Goal: Contribute content: Add original content to the website for others to see

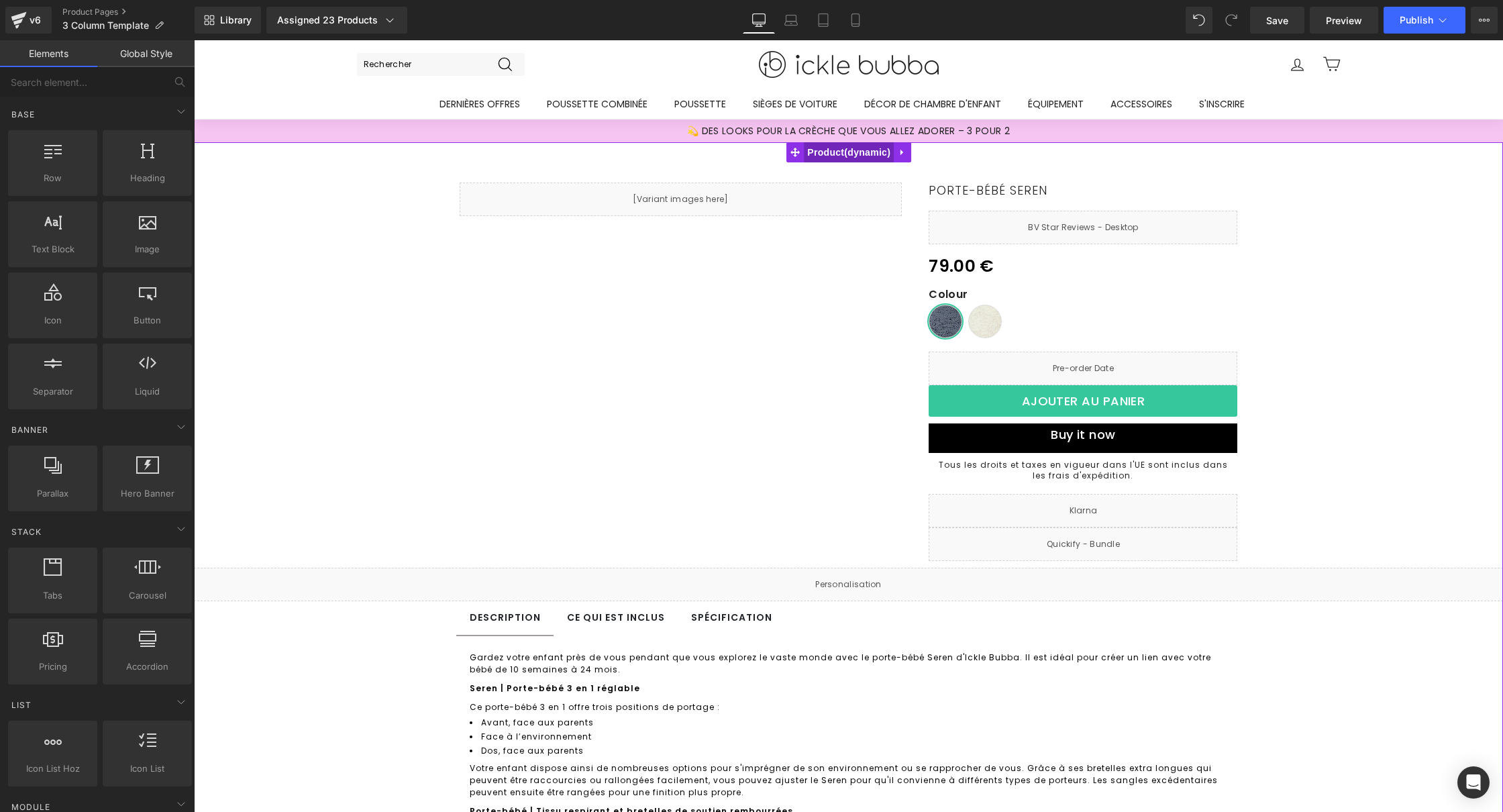
click at [833, 156] on span "Product" at bounding box center [848, 152] width 90 height 20
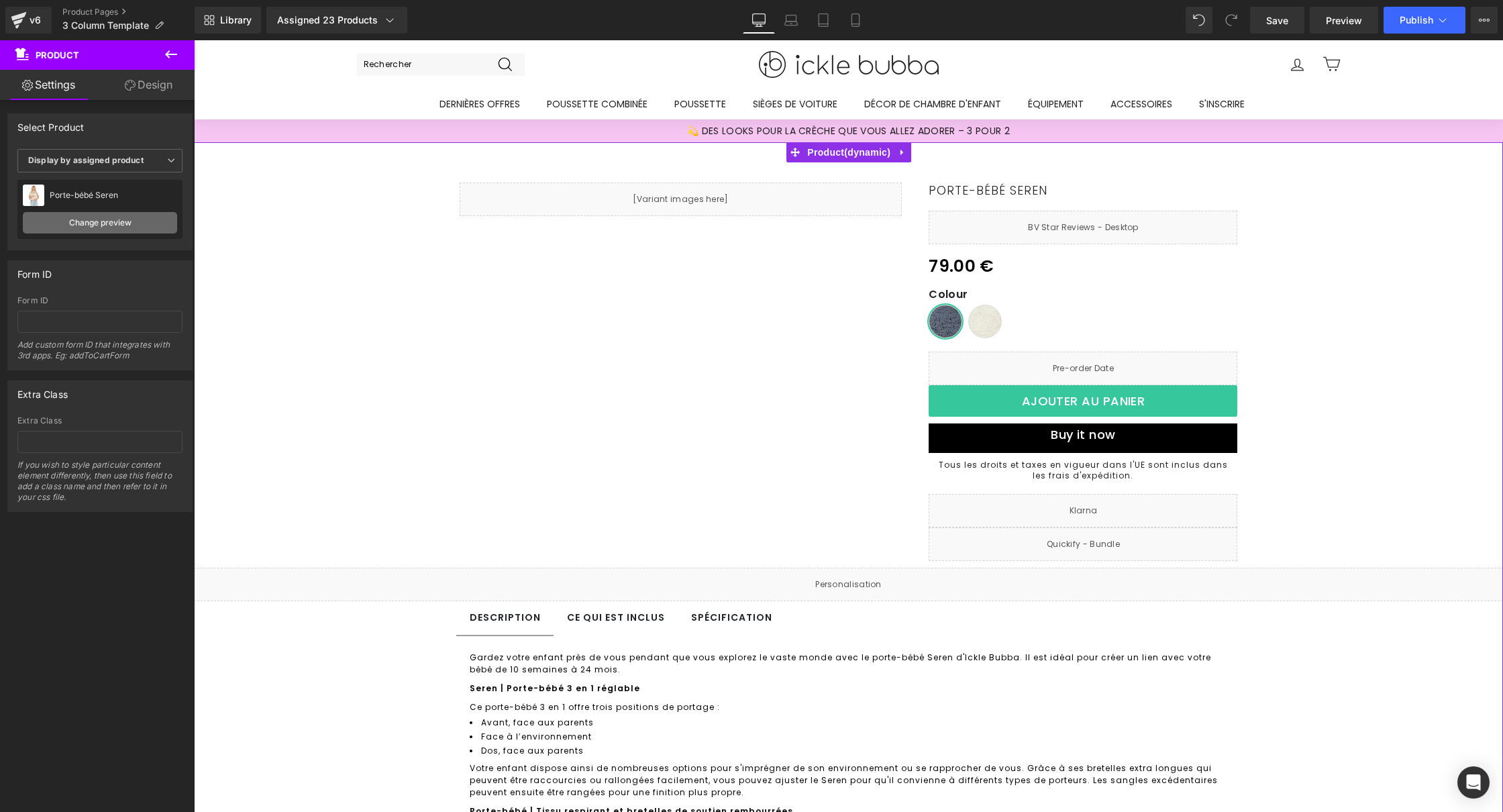
click at [117, 221] on link "Change preview" at bounding box center [100, 223] width 155 height 22
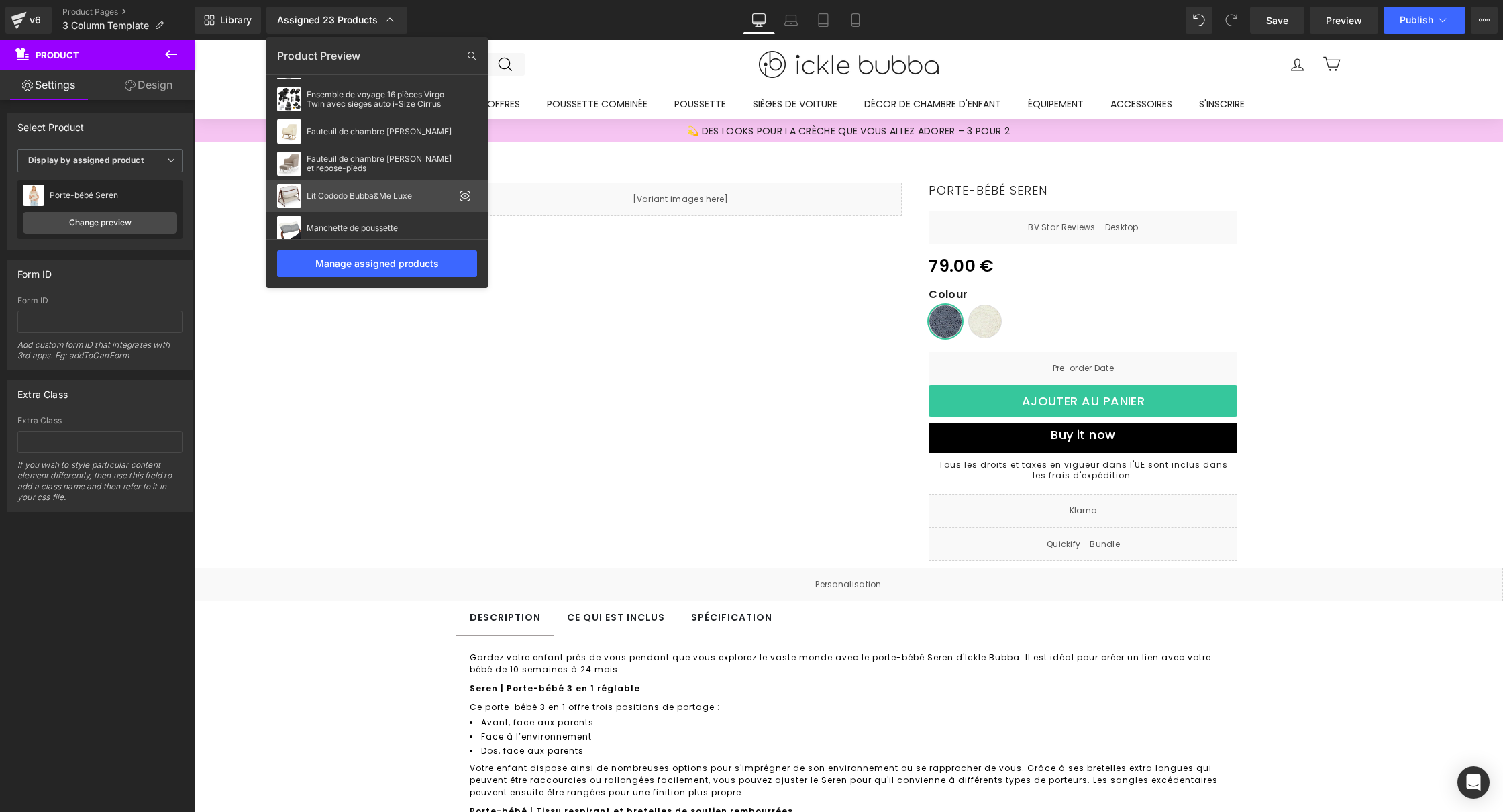
scroll to position [124, 0]
click at [385, 200] on div "Lit Cododo Bubba&Me Luxe" at bounding box center [376, 194] width 222 height 32
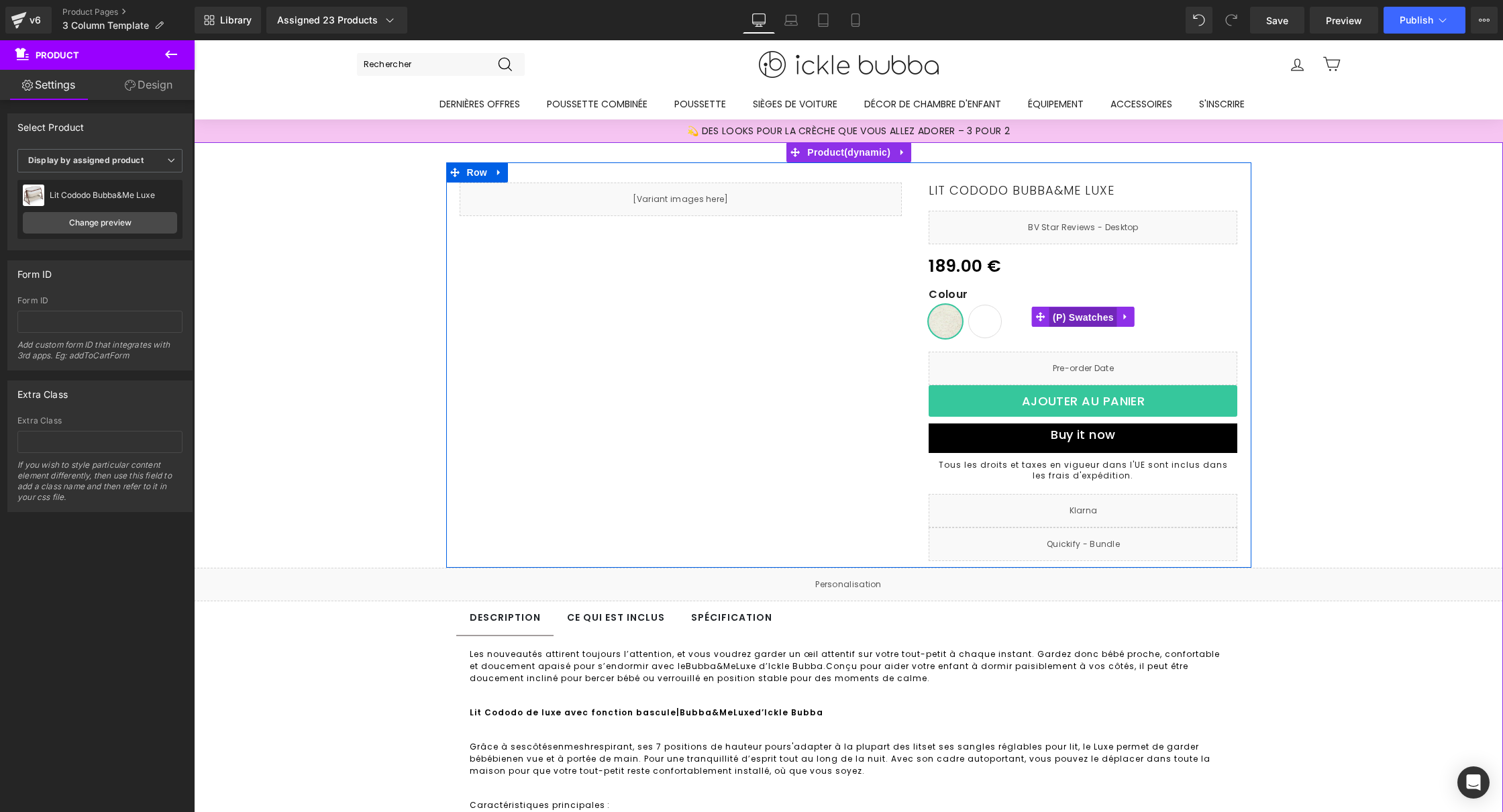
click at [1086, 317] on span "(P) Swatches" at bounding box center [1083, 317] width 68 height 20
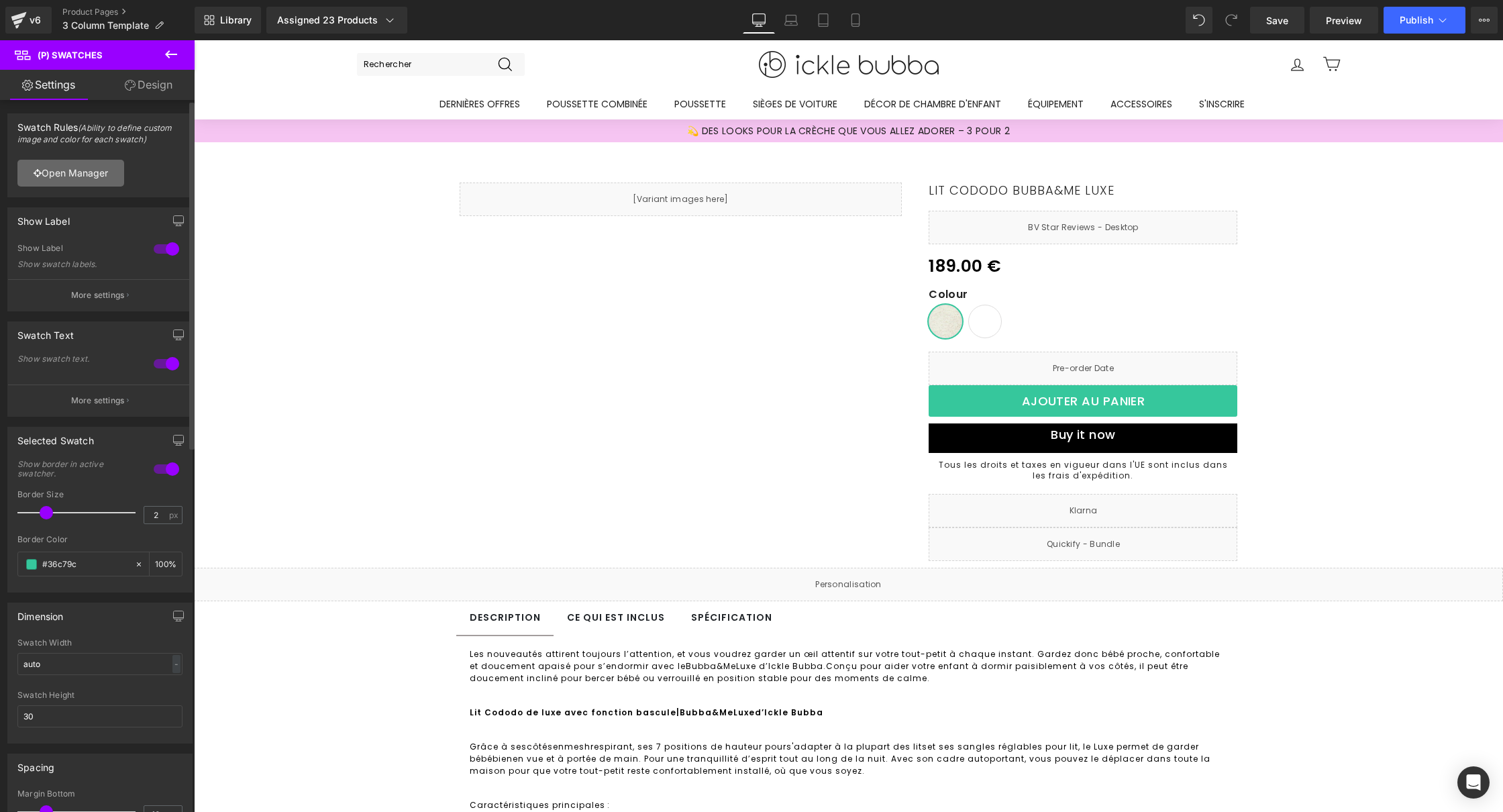
click at [94, 174] on link "Open Manager" at bounding box center [70, 173] width 107 height 26
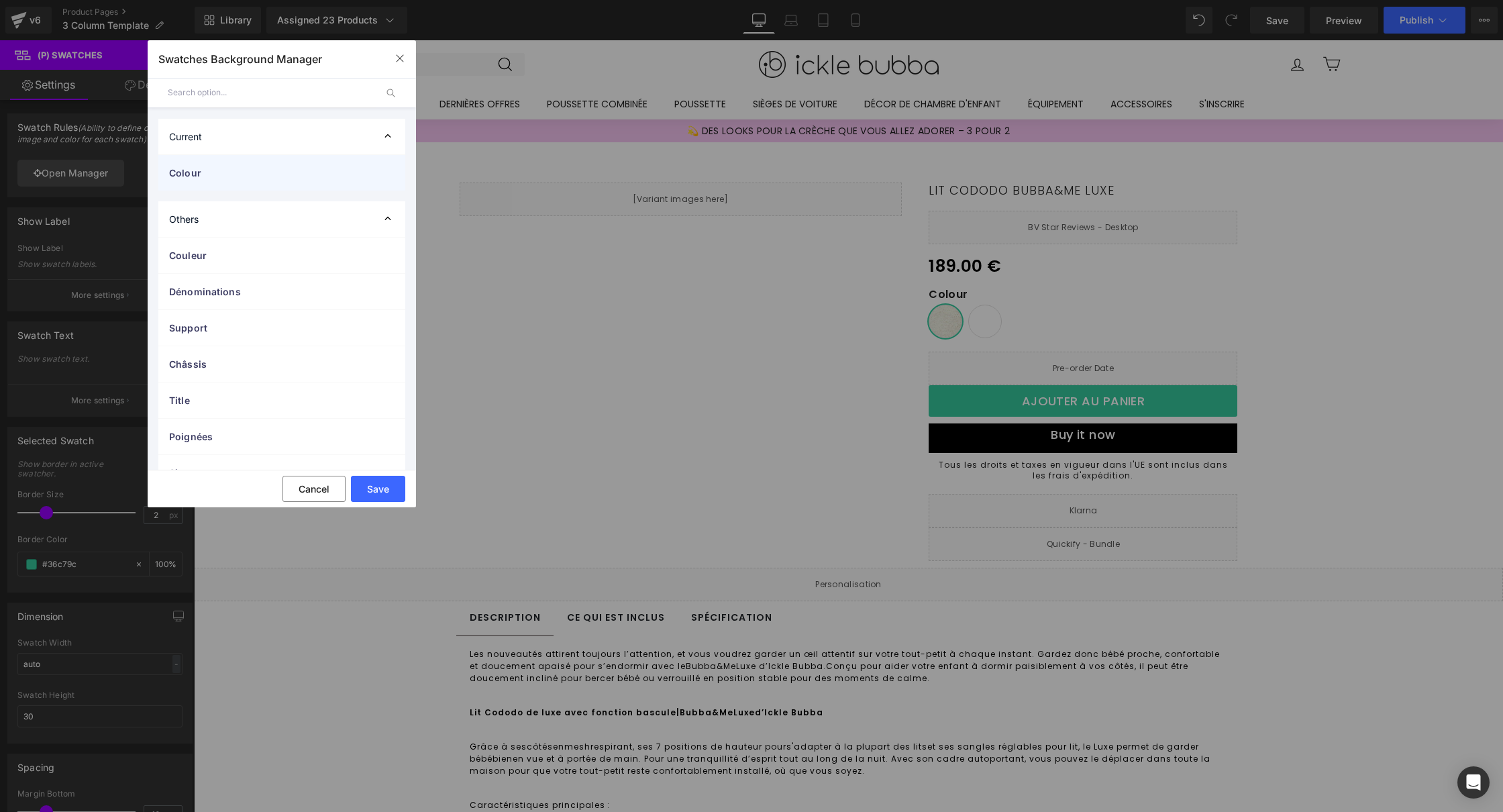
click at [311, 166] on span "Colour" at bounding box center [268, 173] width 199 height 14
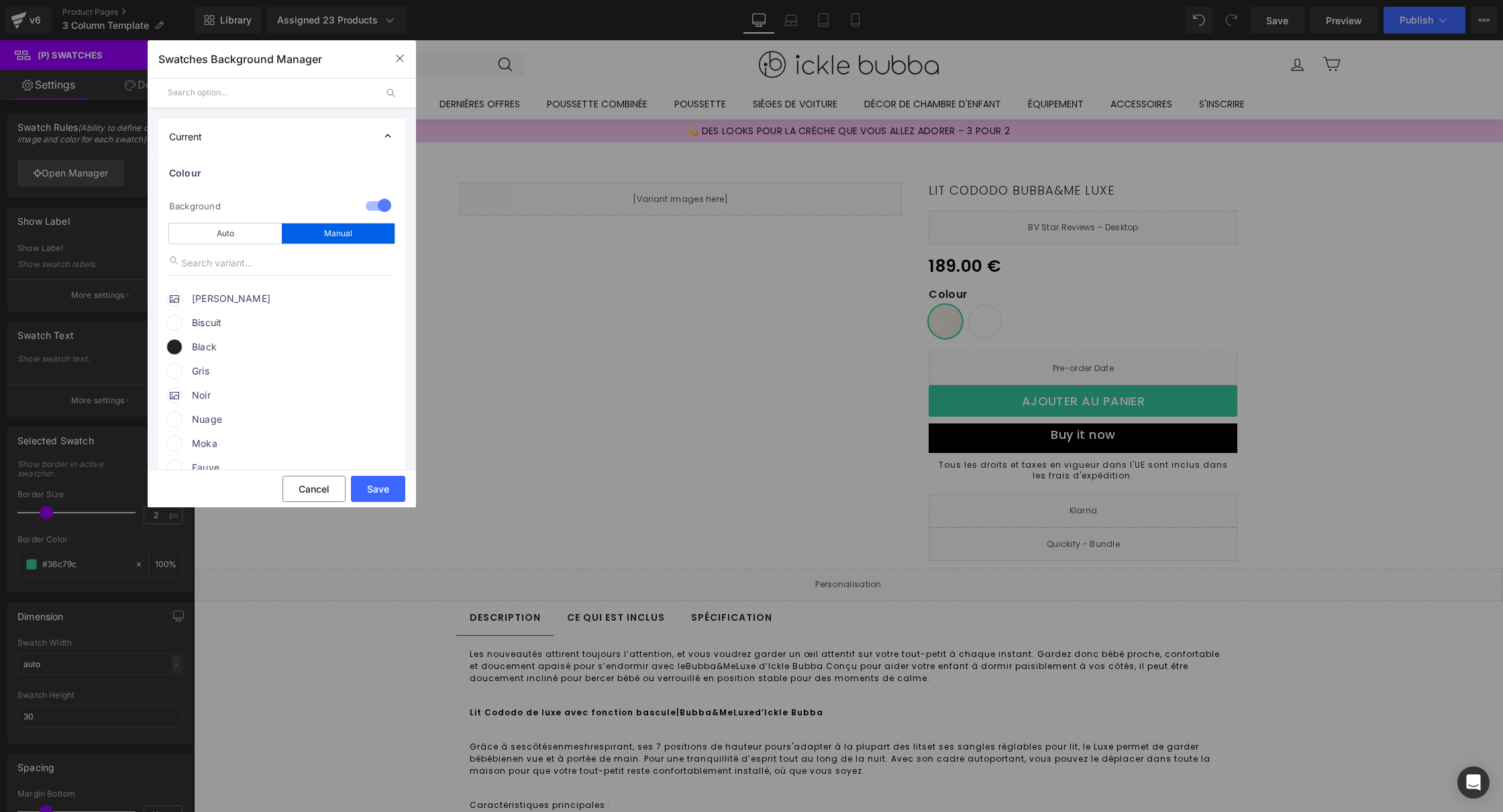
click at [220, 316] on span "Biscuit" at bounding box center [293, 323] width 204 height 16
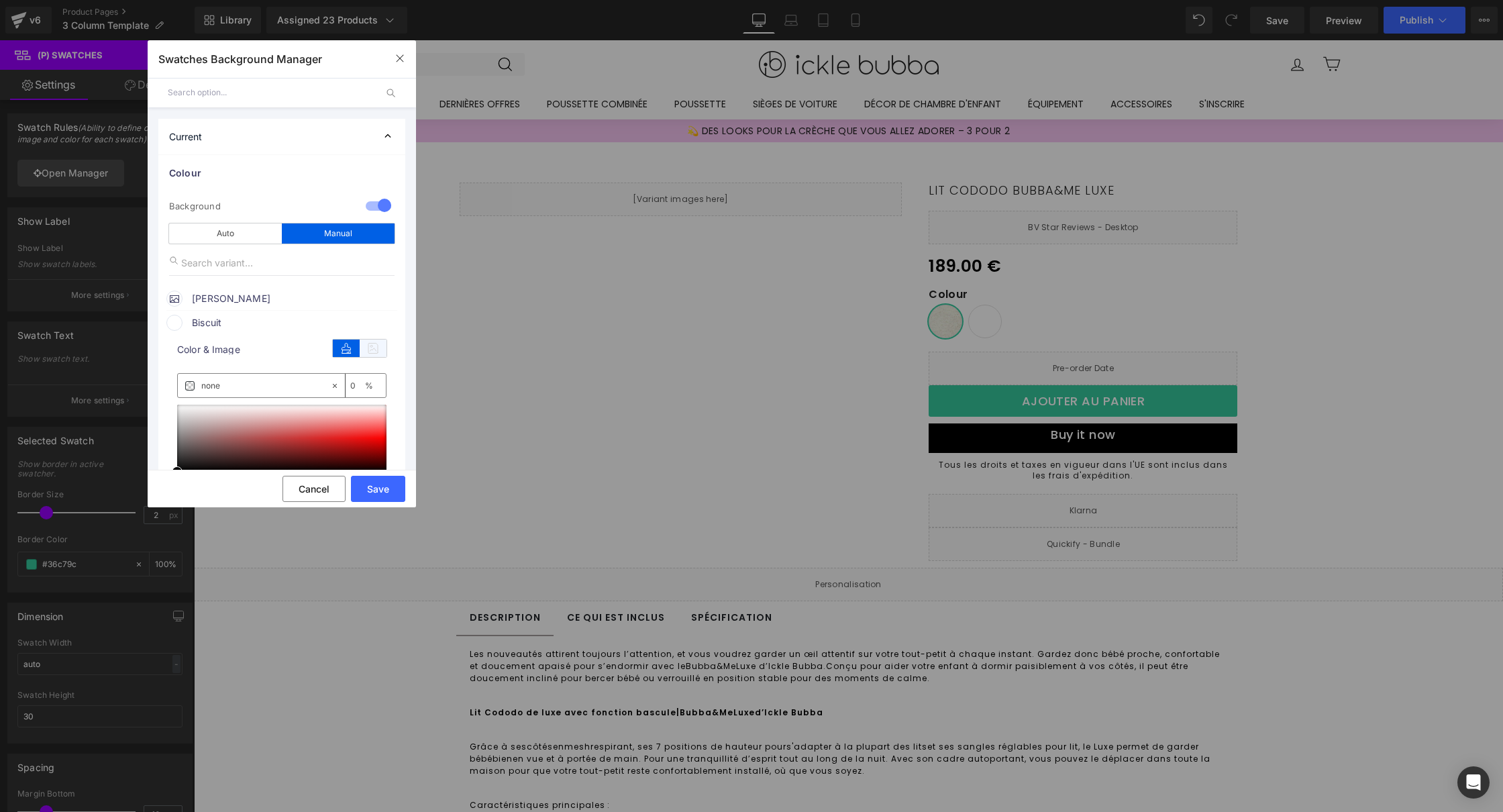
click at [363, 350] on icon at bounding box center [373, 348] width 26 height 17
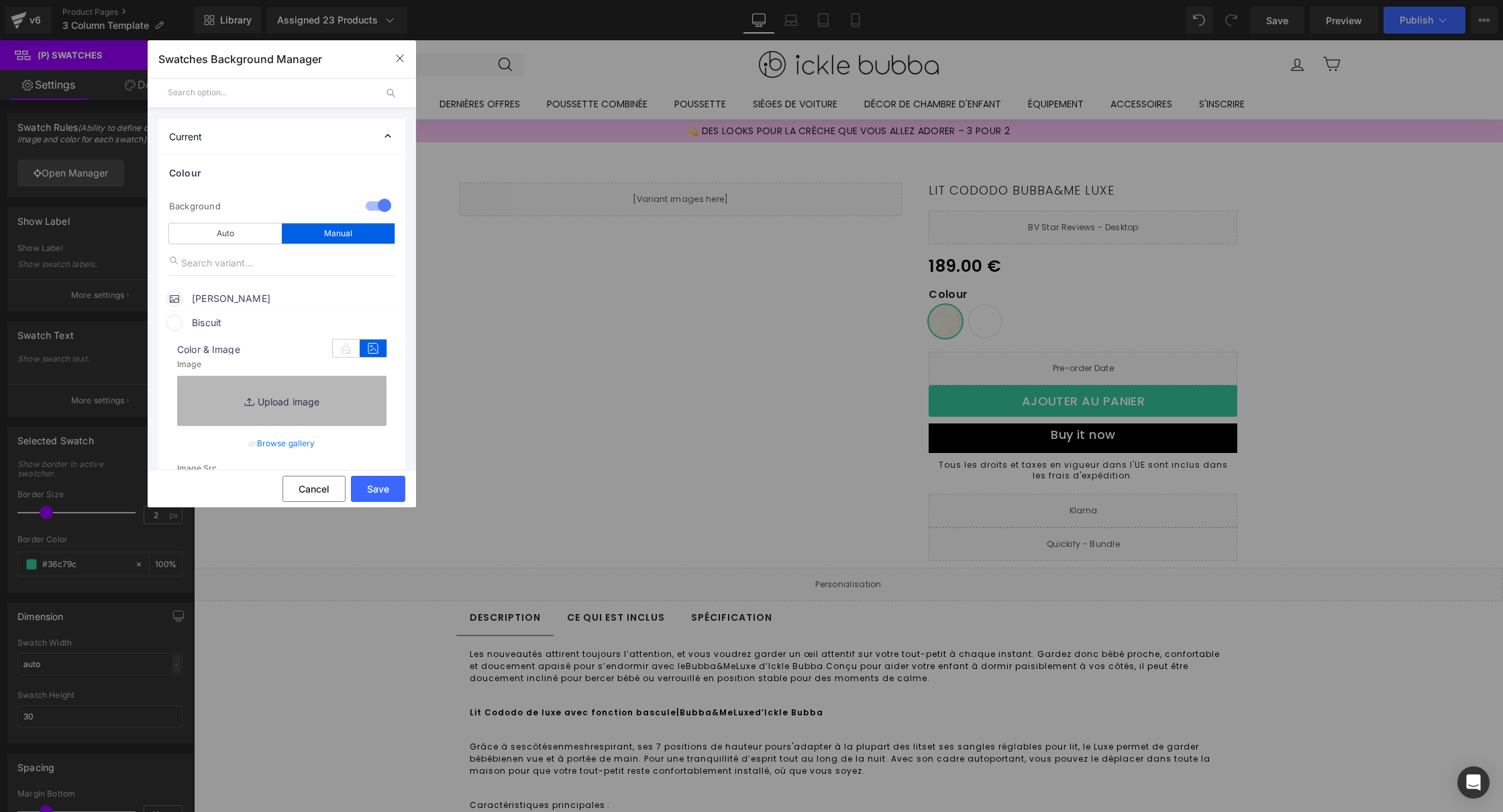
click at [300, 407] on link "Replace Image" at bounding box center [282, 400] width 209 height 50
type input "C:\fakepath\biscuit.png"
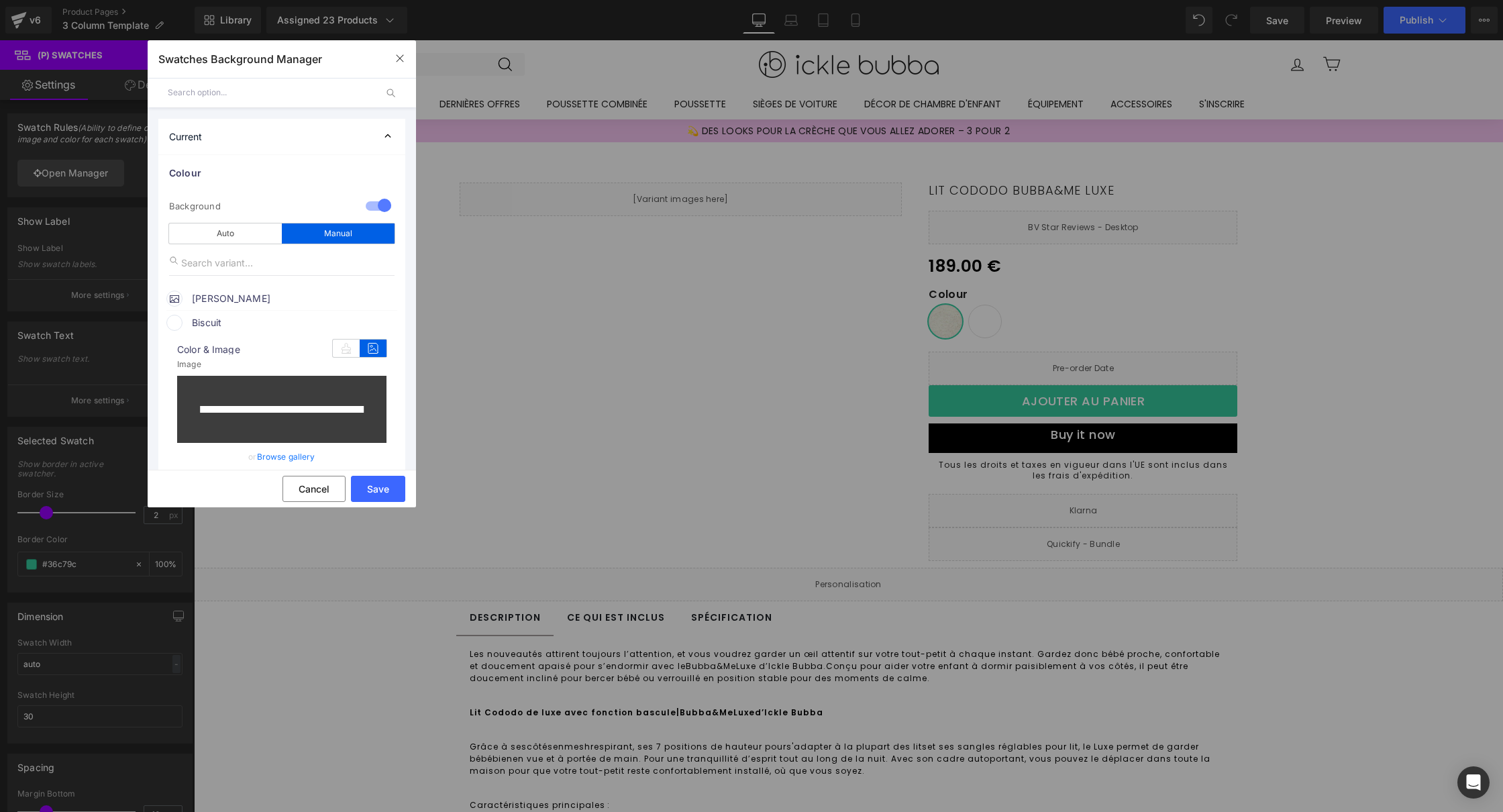
type input "[URL][DOMAIN_NAME]"
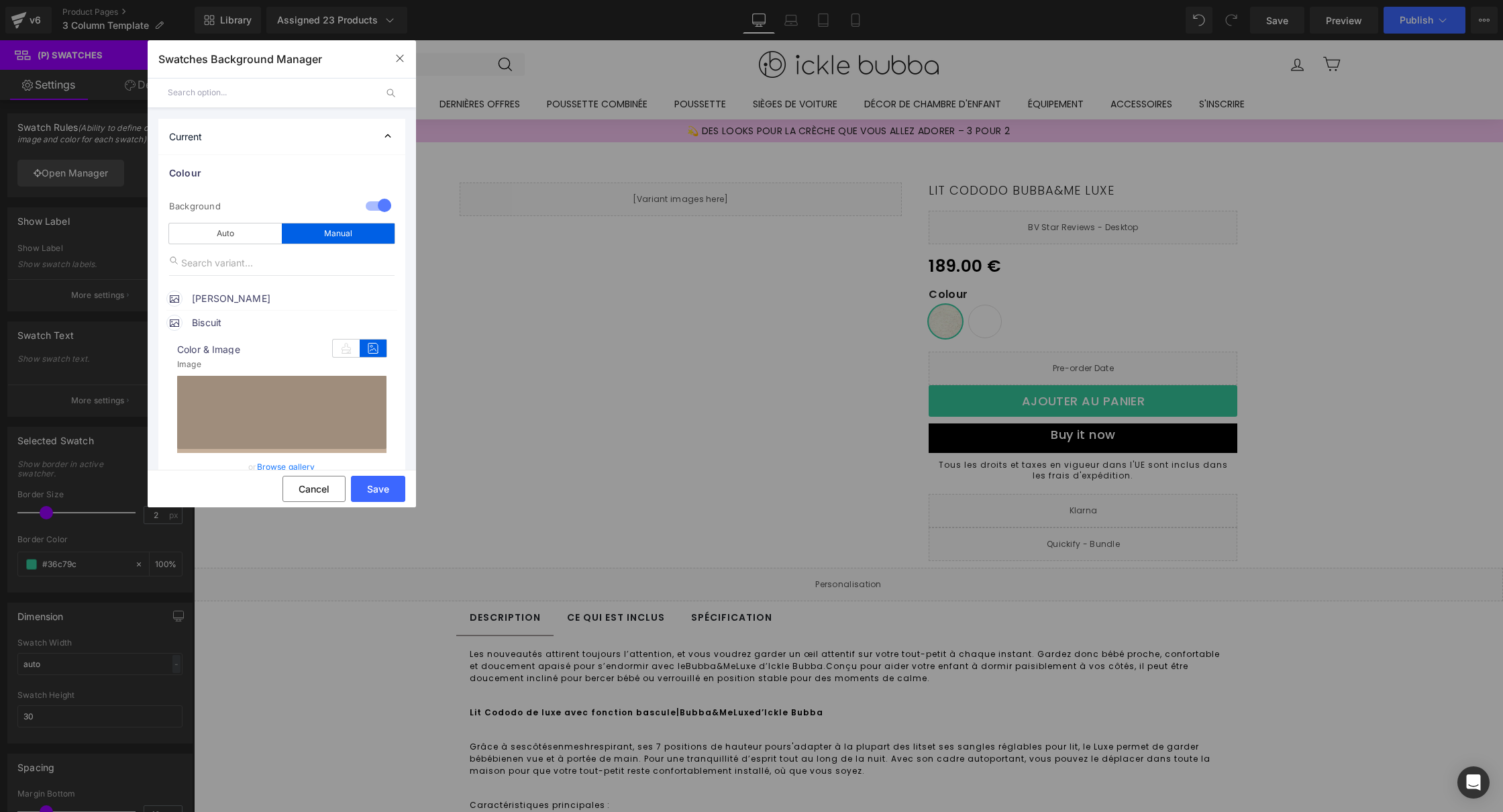
click at [229, 318] on span "Biscuit" at bounding box center [293, 323] width 204 height 16
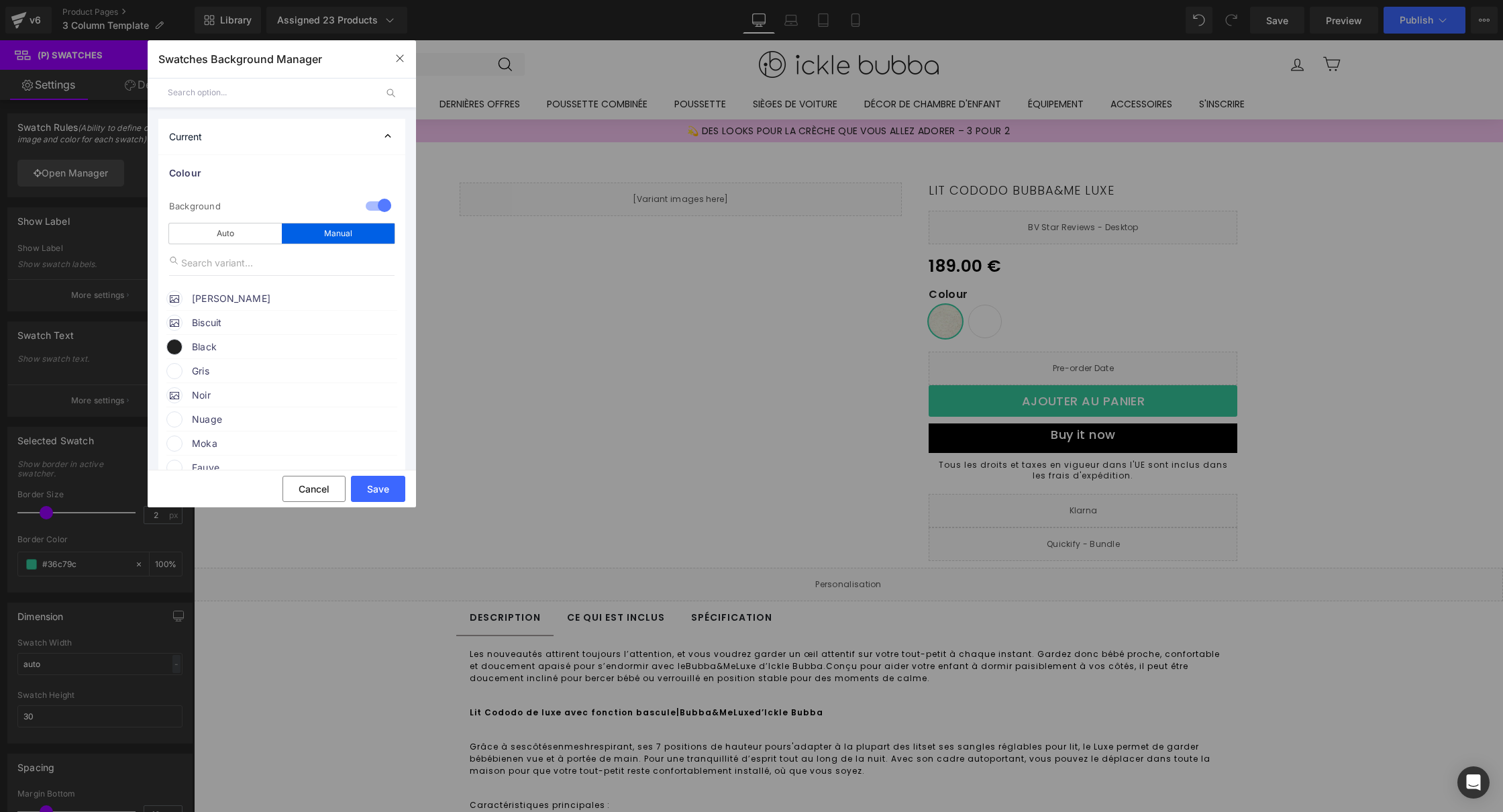
click at [242, 296] on span "[PERSON_NAME]" at bounding box center [293, 298] width 204 height 16
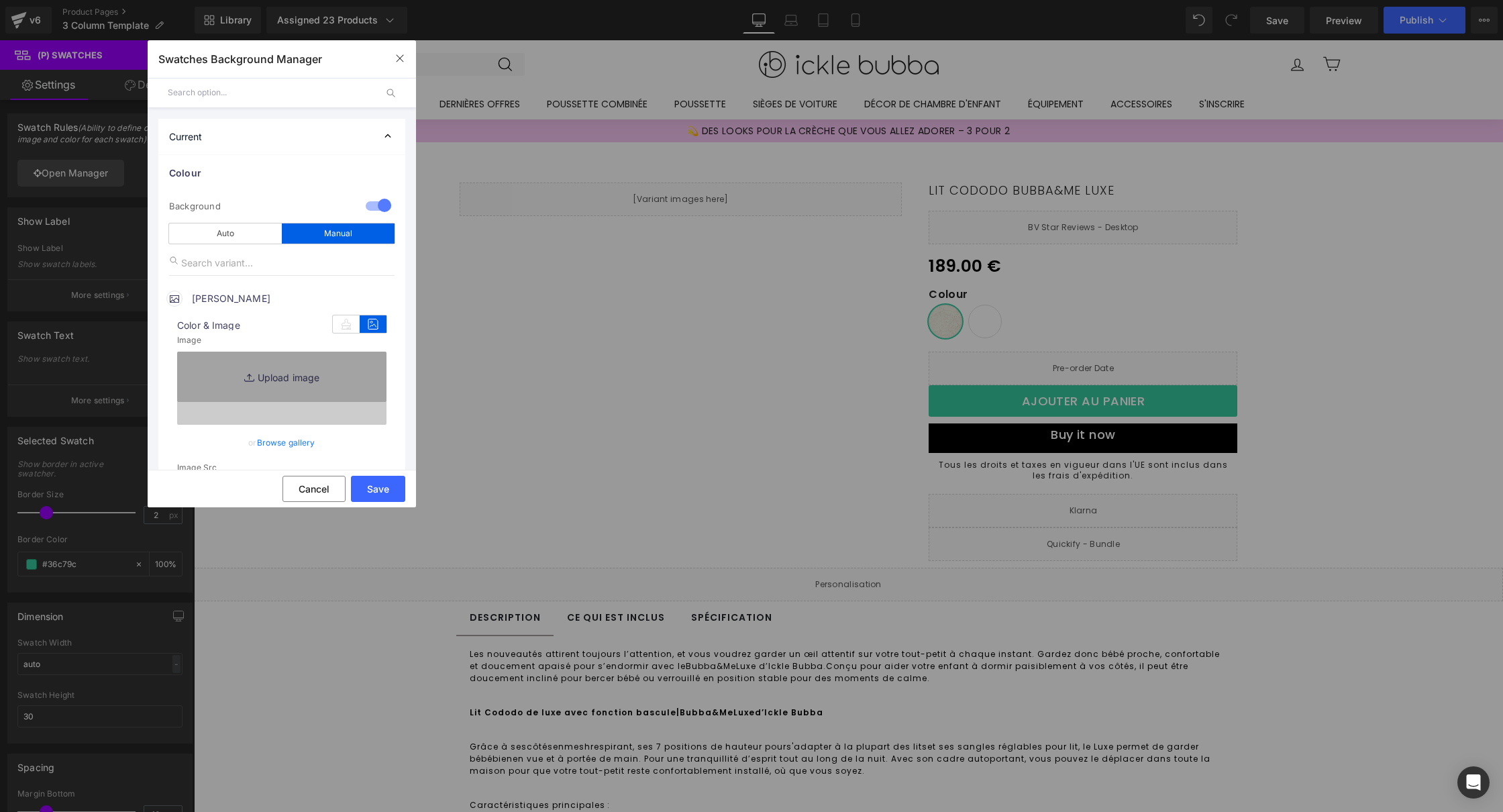
type input "[URL][DOMAIN_NAME]"
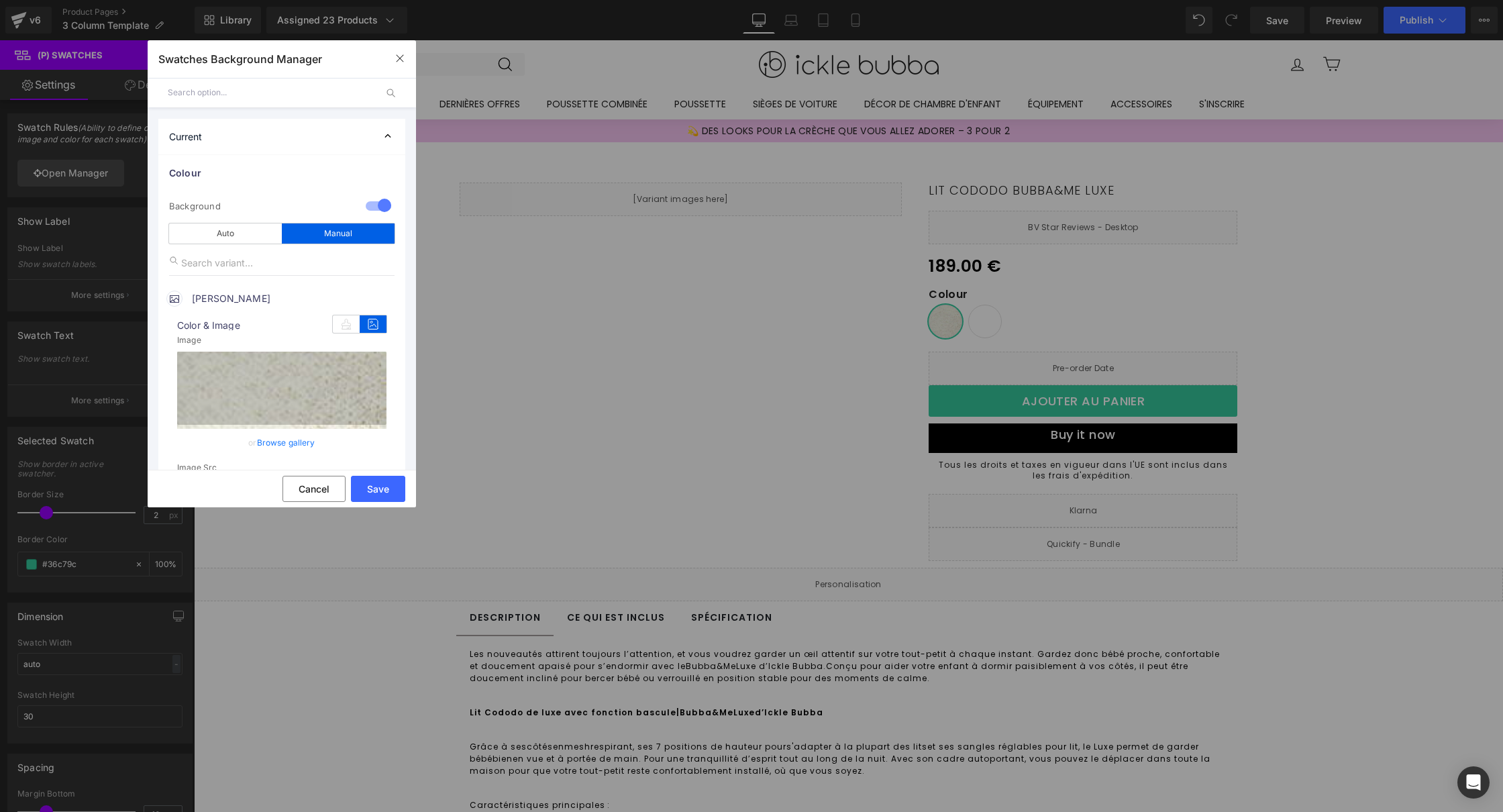
click at [373, 327] on icon at bounding box center [373, 323] width 26 height 17
click at [235, 302] on span "[PERSON_NAME]" at bounding box center [293, 298] width 204 height 16
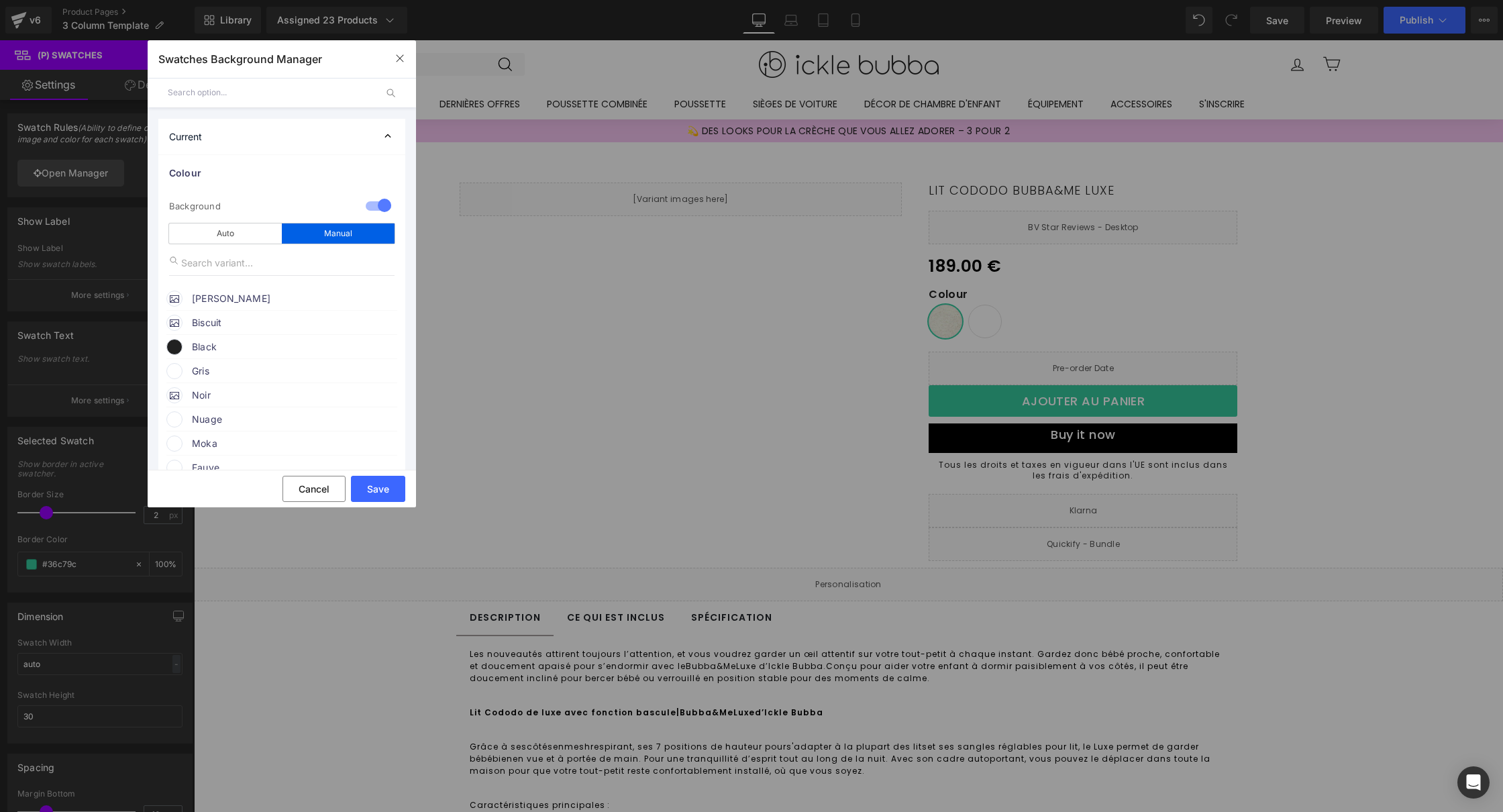
click at [235, 302] on span "[PERSON_NAME]" at bounding box center [293, 298] width 204 height 16
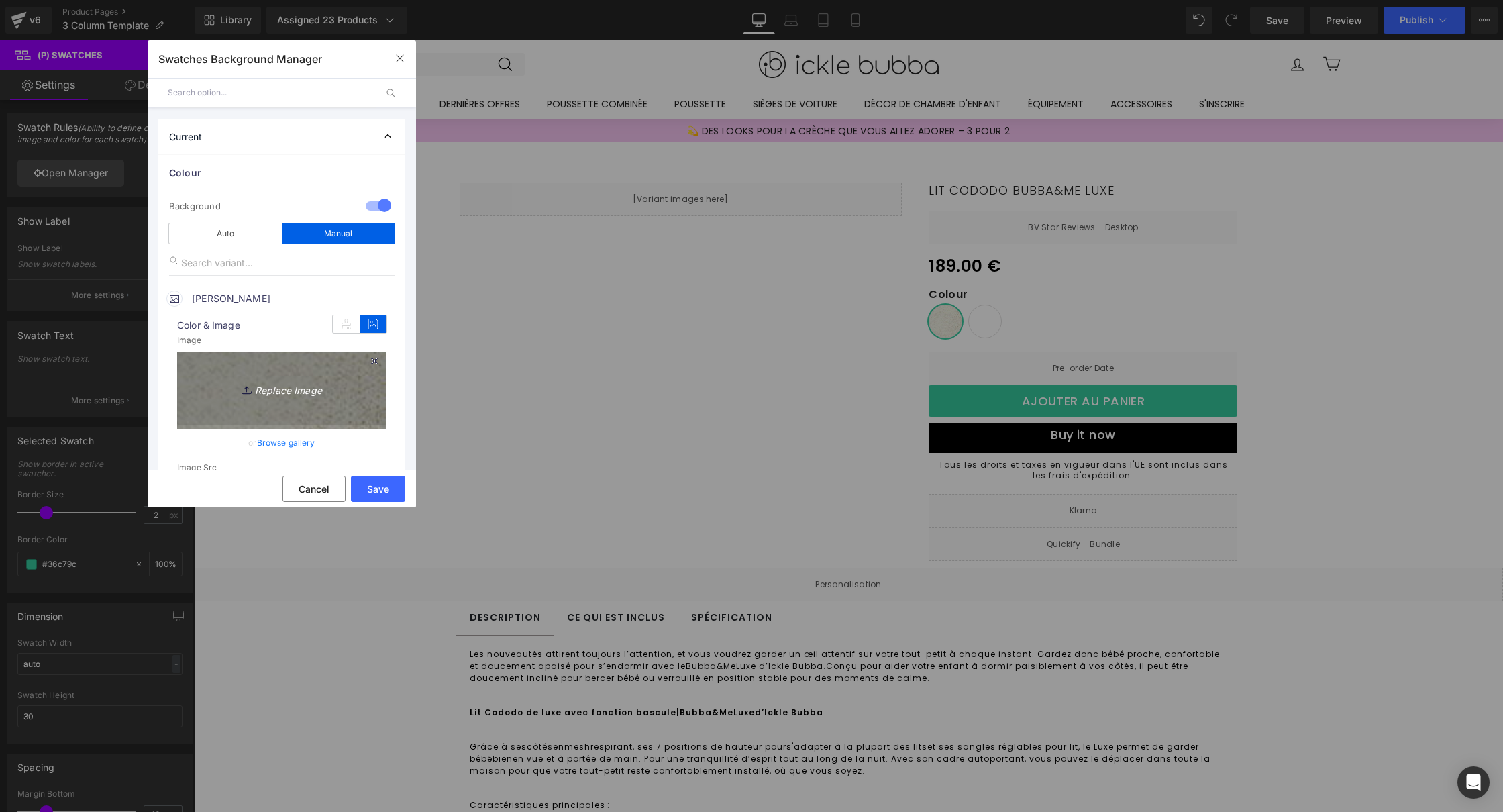
click at [287, 361] on link "Replace Image" at bounding box center [282, 389] width 209 height 74
type input "C:\fakepath\stein.png"
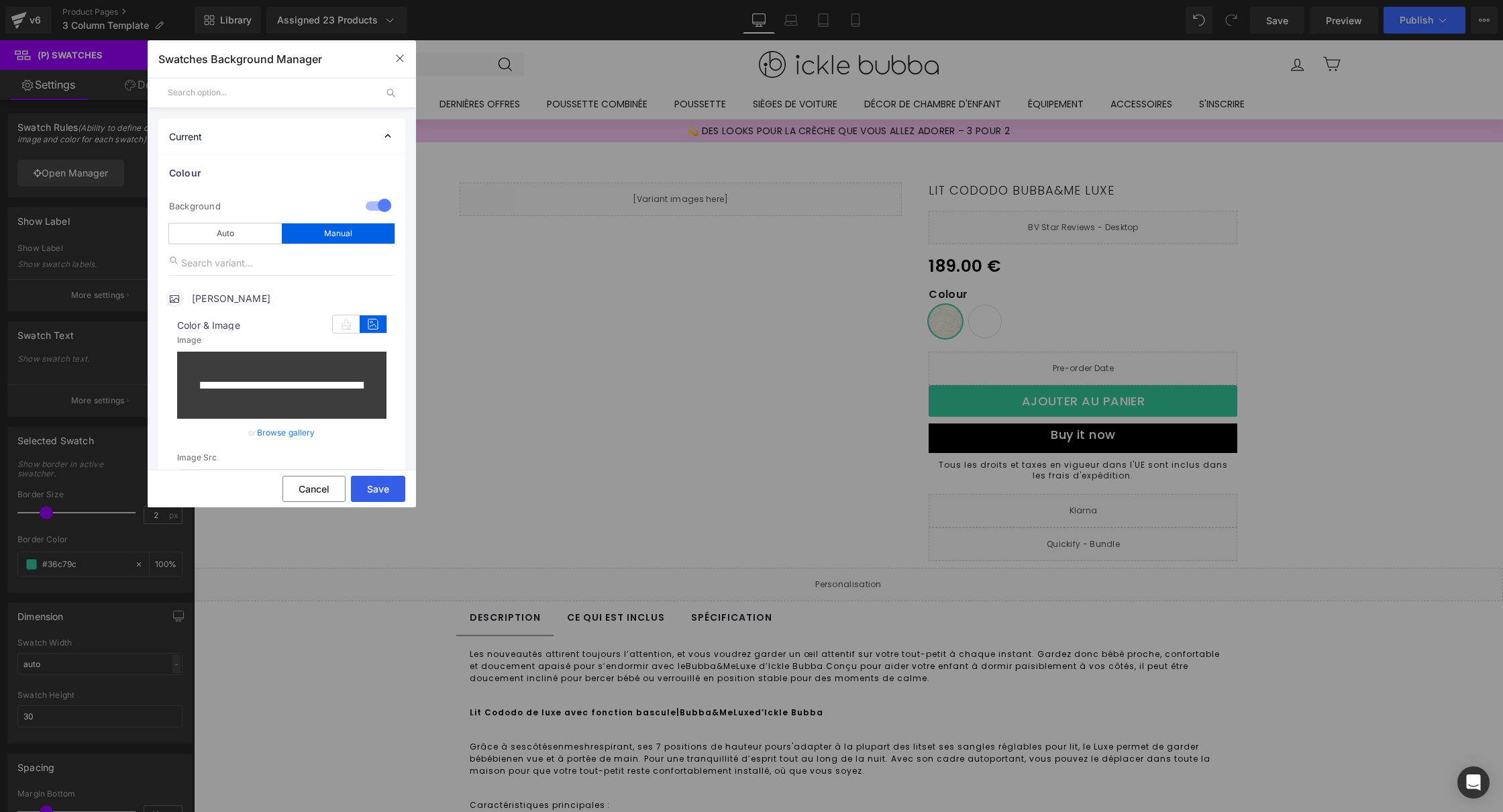
type input "[URL][DOMAIN_NAME]"
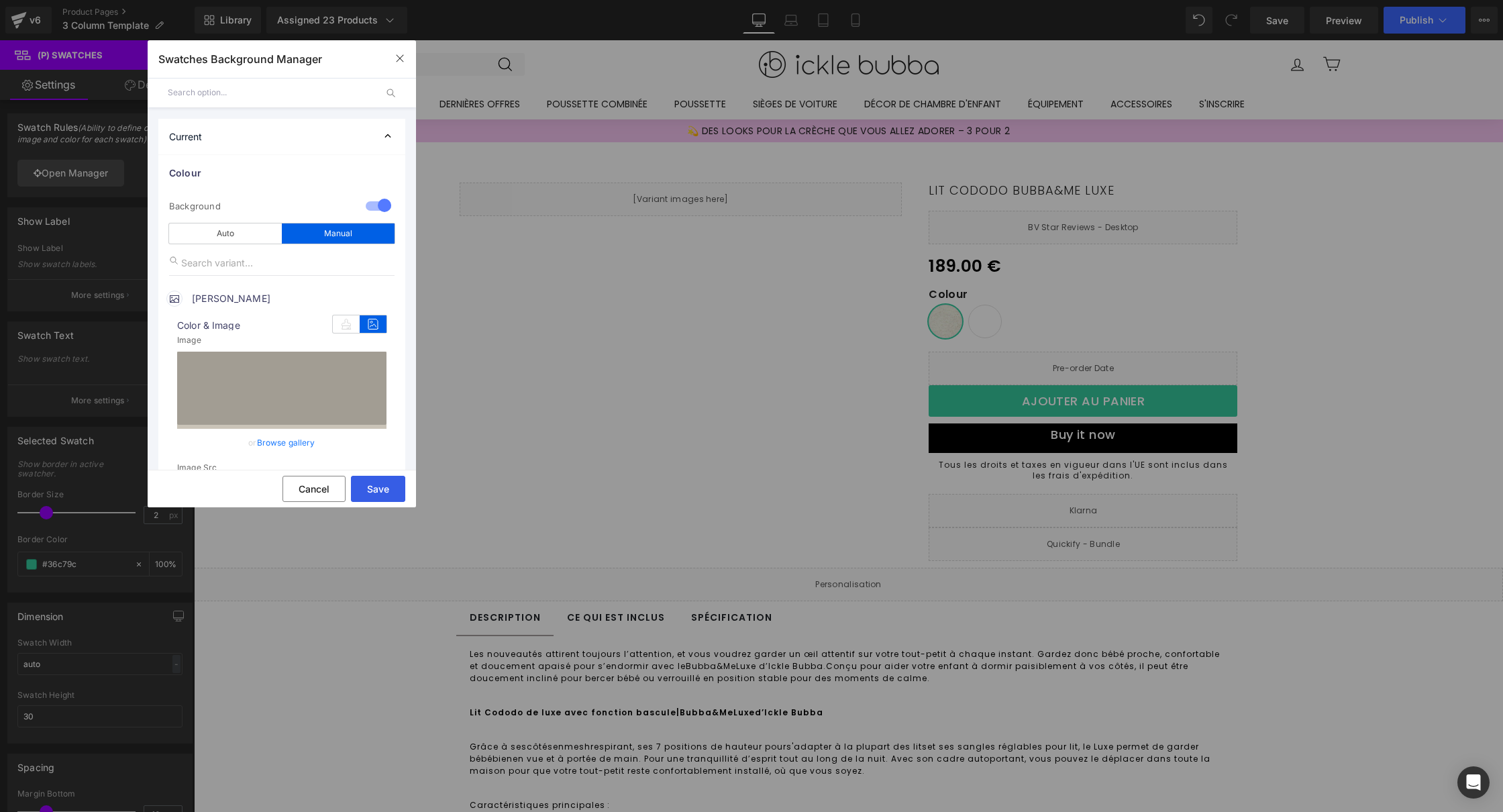
click at [365, 490] on button "Save" at bounding box center [378, 489] width 55 height 26
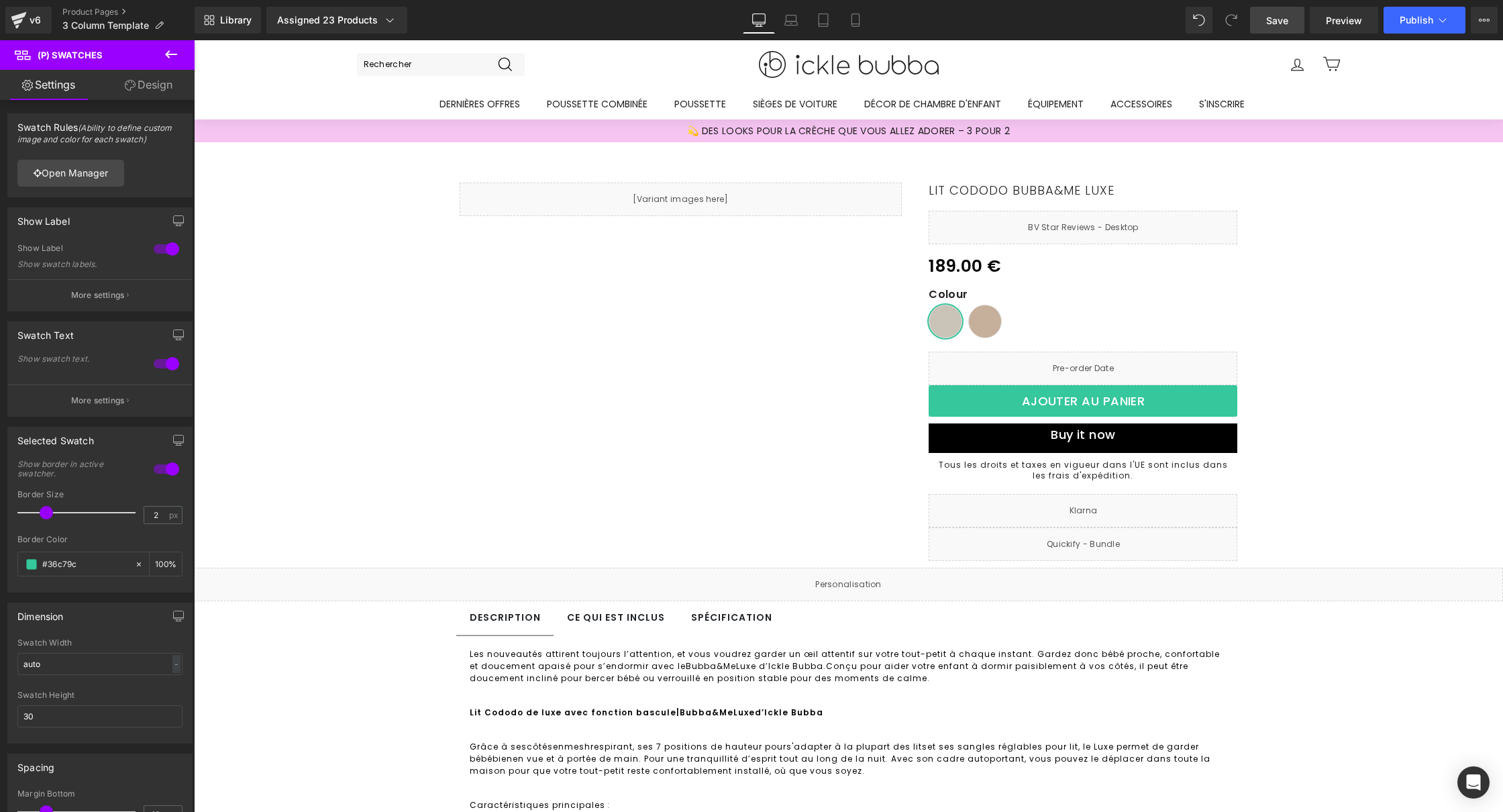
click at [1269, 20] on span "Save" at bounding box center [1277, 20] width 22 height 14
click at [1401, 15] on span "Publish" at bounding box center [1417, 20] width 34 height 10
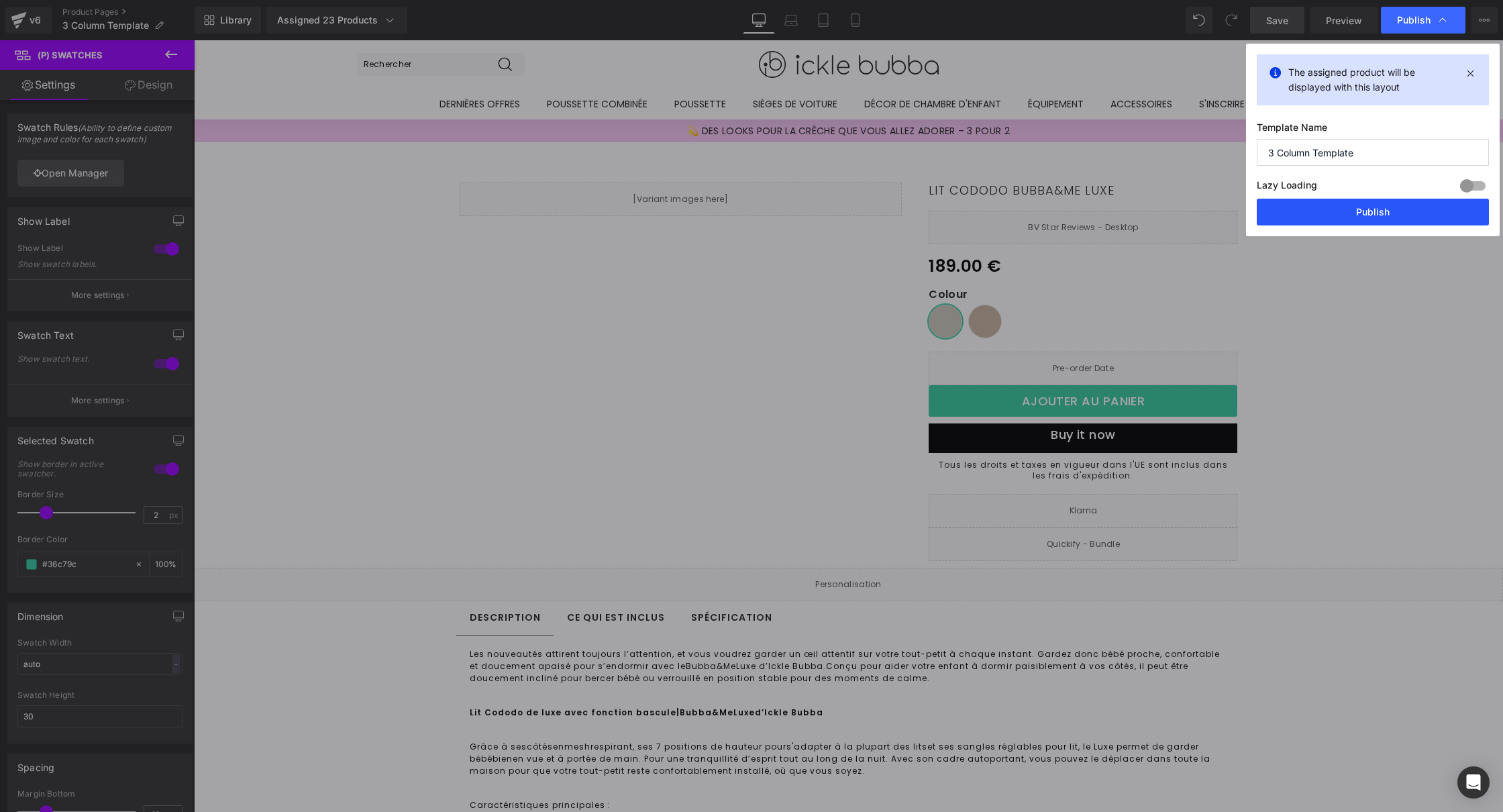
drag, startPoint x: 1306, startPoint y: 207, endPoint x: 1112, endPoint y: 168, distance: 197.9
click at [1306, 207] on button "Publish" at bounding box center [1373, 212] width 232 height 26
